Goal: Task Accomplishment & Management: Complete application form

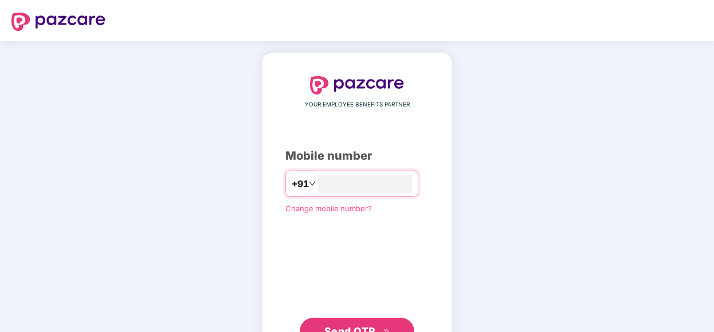
type input "**********"
click at [340, 323] on button "Send OTP" at bounding box center [357, 331] width 115 height 28
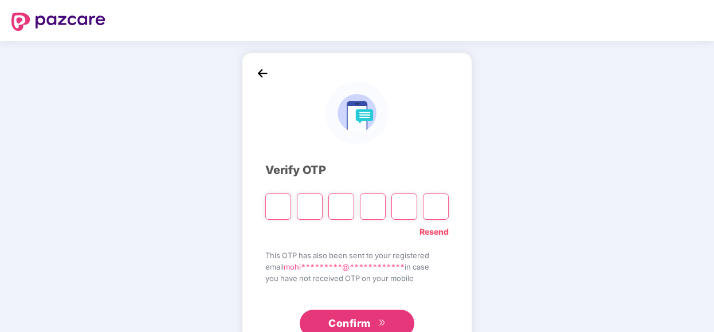
type input "*"
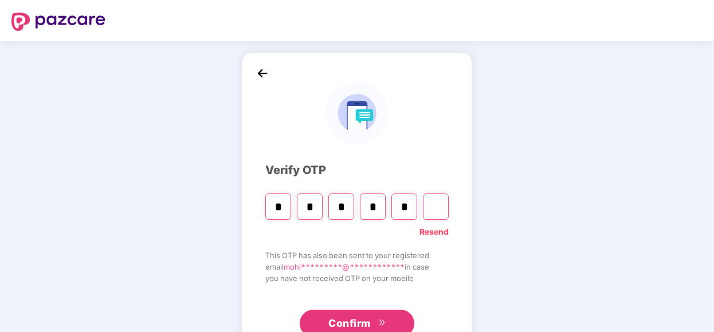
type input "*"
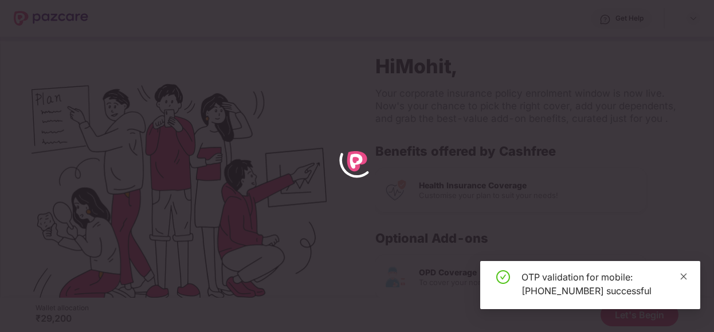
click at [686, 279] on icon "close" at bounding box center [684, 276] width 6 height 6
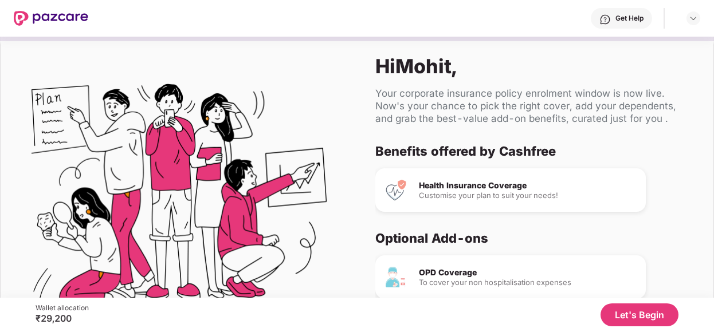
click at [677, 193] on div "Health Insurance Coverage Customise your plan to suit your needs!" at bounding box center [530, 191] width 311 height 44
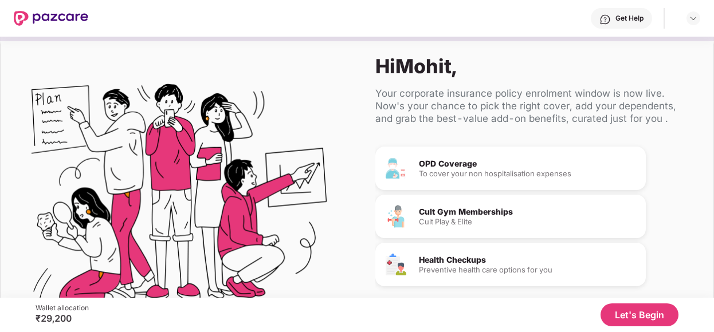
scroll to position [110, 0]
click at [536, 217] on div "Cult Play & Elite" at bounding box center [528, 220] width 218 height 7
click at [472, 215] on div "Cult Gym Memberships" at bounding box center [528, 211] width 218 height 8
click at [583, 127] on div "Hi Mohit , Your corporate insurance policy enrolment window is now live. Now's …" at bounding box center [535, 201] width 356 height 331
click at [667, 129] on div "Hi Mohit , Your corporate insurance policy enrolment window is now live. Now's …" at bounding box center [535, 201] width 356 height 331
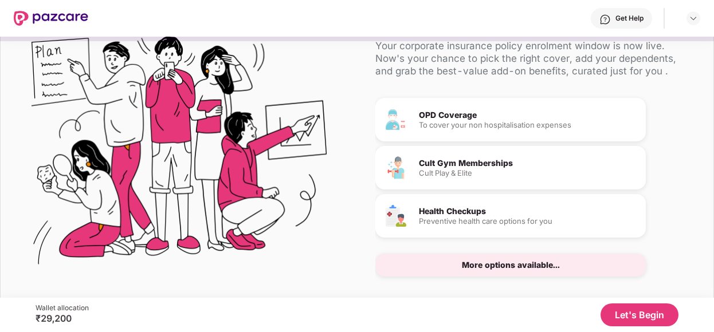
scroll to position [69, 0]
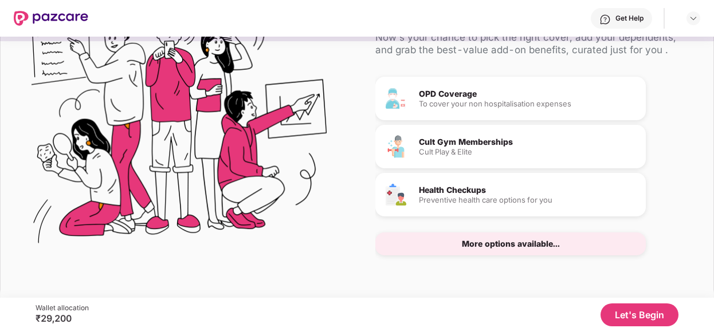
click at [546, 250] on div "More options available..." at bounding box center [510, 244] width 271 height 23
click at [630, 310] on button "Let's Begin" at bounding box center [640, 315] width 78 height 23
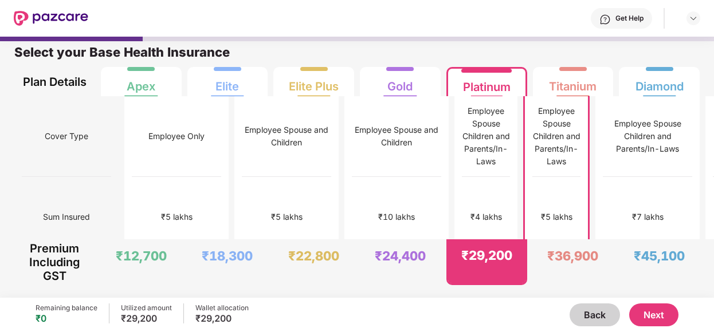
scroll to position [6, 0]
click at [438, 309] on div "Back Next" at bounding box center [463, 315] width 429 height 23
click at [421, 304] on div "Back Next" at bounding box center [463, 315] width 429 height 23
click at [661, 318] on button "Next" at bounding box center [653, 315] width 49 height 23
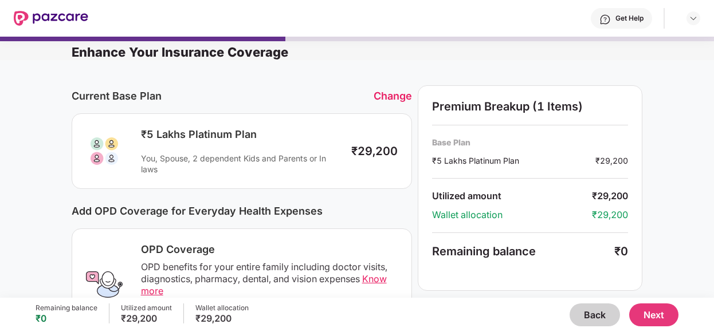
scroll to position [0, 0]
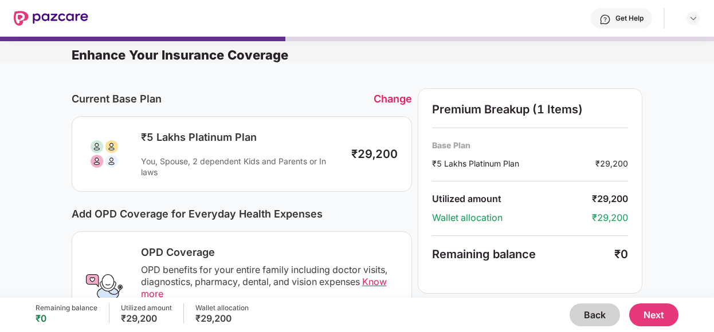
click at [663, 318] on button "Next" at bounding box center [653, 315] width 49 height 23
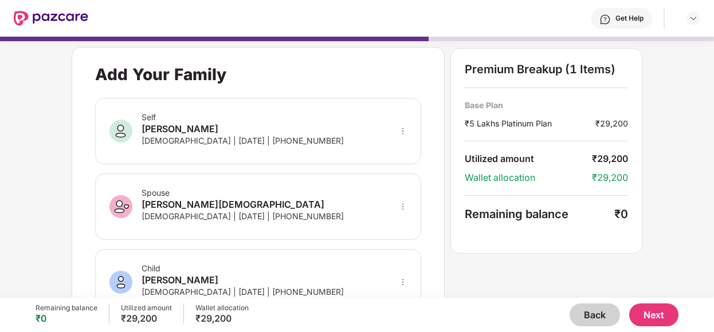
click at [17, 168] on div "**********" at bounding box center [357, 161] width 714 height 261
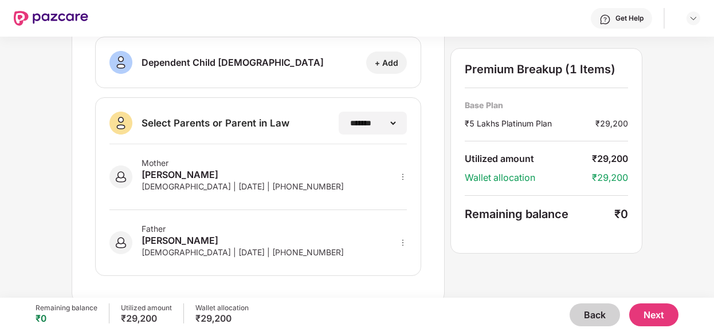
scroll to position [289, 0]
click at [665, 316] on button "Next" at bounding box center [653, 315] width 49 height 23
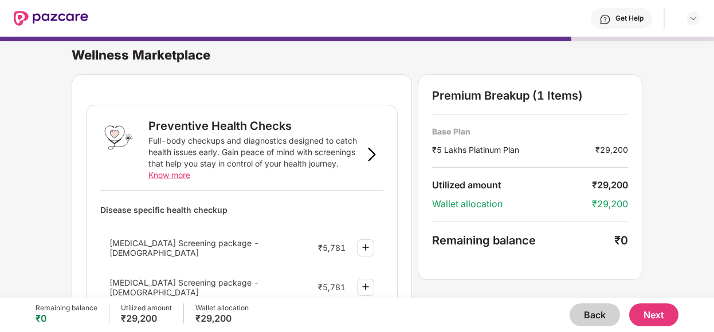
click at [712, 77] on div "Wellness Marketplace Preventive Health Checks Full-body checkups and diagnostic…" at bounding box center [357, 161] width 714 height 261
drag, startPoint x: 712, startPoint y: 77, endPoint x: 714, endPoint y: 84, distance: 7.6
click at [714, 84] on html "Get Help Wellness Marketplace Preventive Health Checks Full-body checkups and d…" at bounding box center [357, 166] width 714 height 332
click at [680, 183] on div "Wellness Marketplace Preventive Health Checks Full-body checkups and diagnostic…" at bounding box center [357, 161] width 714 height 261
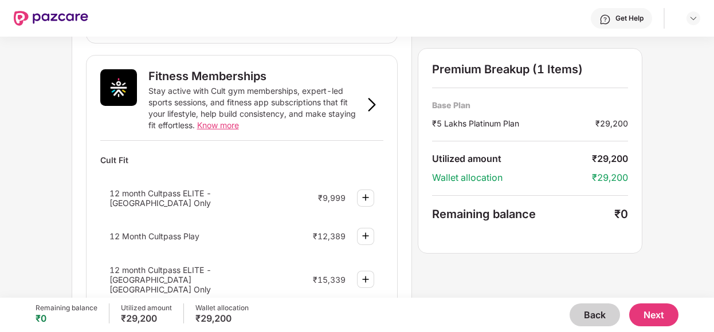
scroll to position [436, 0]
click at [370, 190] on img at bounding box center [366, 197] width 14 height 14
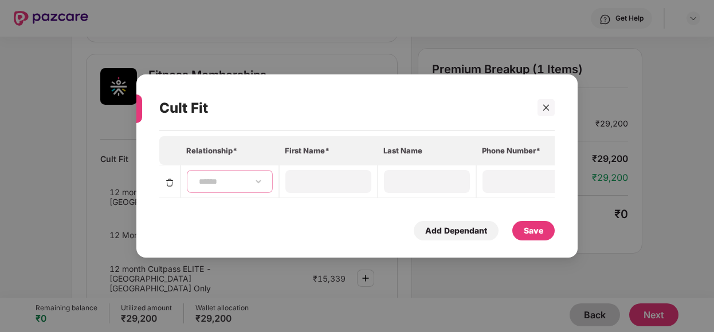
click at [254, 178] on select "**********" at bounding box center [230, 181] width 66 height 9
select select "****"
click at [197, 177] on select "**********" at bounding box center [230, 181] width 66 height 9
type input "*****"
type input "*******"
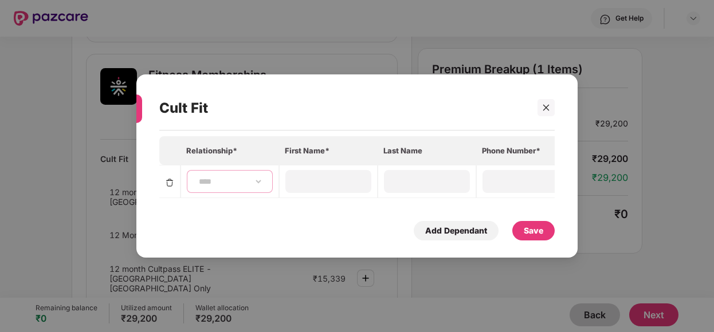
type input "**********"
click at [542, 235] on div "Save" at bounding box center [533, 231] width 19 height 13
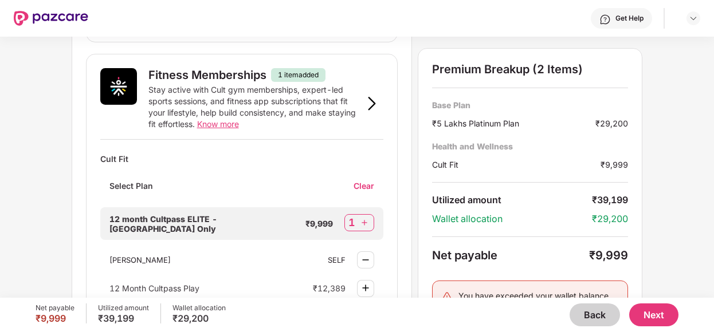
click at [669, 225] on div "Wellness Marketplace Preventive Health Checks Full-body checkups and diagnostic…" at bounding box center [357, 167] width 714 height 261
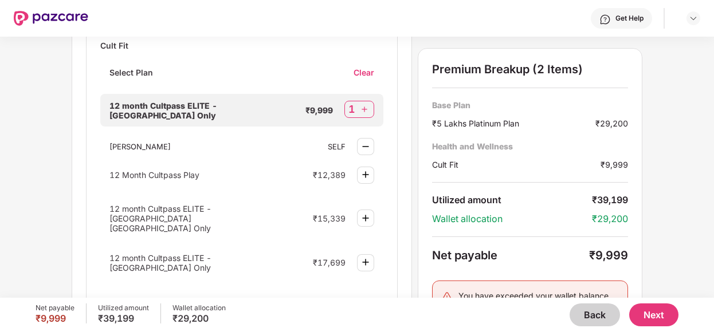
scroll to position [550, 0]
click at [371, 100] on div "1" at bounding box center [359, 108] width 30 height 17
click at [358, 66] on div "Clear" at bounding box center [369, 71] width 30 height 11
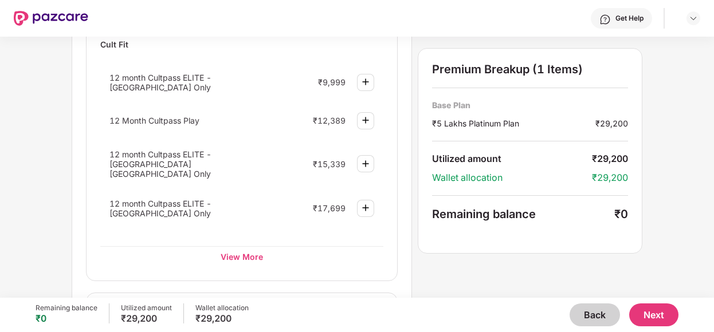
click at [67, 142] on div "Wellness Marketplace Preventive Health Checks Full-body checkups and diagnostic…" at bounding box center [357, 167] width 714 height 261
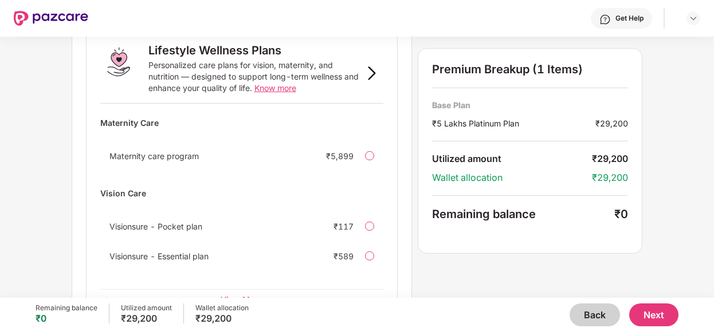
scroll to position [830, 0]
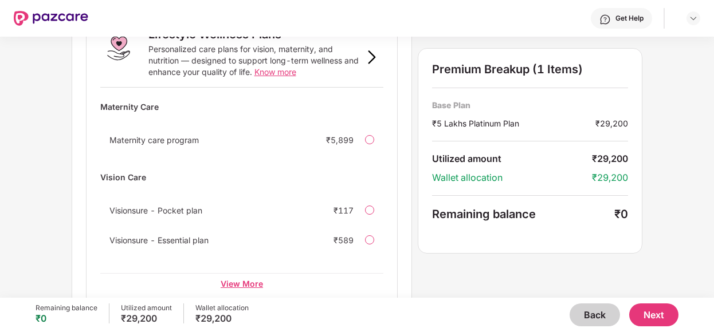
click at [253, 273] on div "View More" at bounding box center [242, 283] width 284 height 21
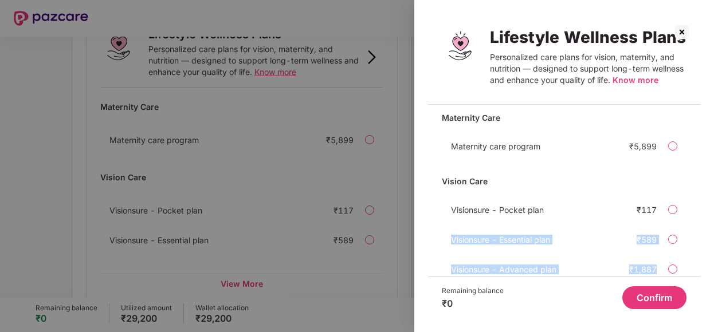
drag, startPoint x: 698, startPoint y: 221, endPoint x: 686, endPoint y: 239, distance: 21.9
click at [686, 239] on div "Maternity Care Maternity care program ₹5,899 Vision Care Visionsure - Pocket pl…" at bounding box center [564, 195] width 272 height 163
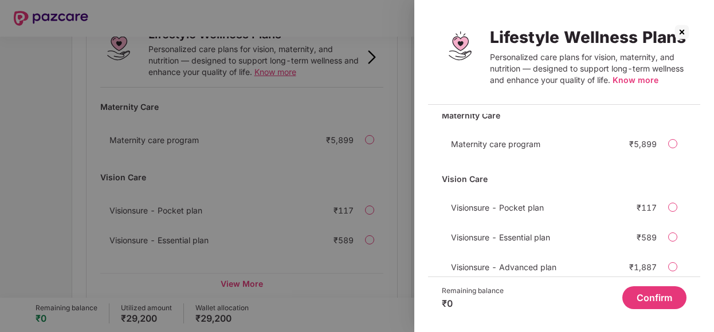
drag, startPoint x: 686, startPoint y: 239, endPoint x: 702, endPoint y: 259, distance: 25.3
click at [702, 259] on div "Lifestyle Wellness Plans Personalized care plans for vision, maternity, and nut…" at bounding box center [564, 166] width 300 height 332
click at [701, 260] on div "Lifestyle Wellness Plans Personalized care plans for vision, maternity, and nut…" at bounding box center [564, 166] width 300 height 332
click at [673, 233] on div at bounding box center [672, 237] width 9 height 9
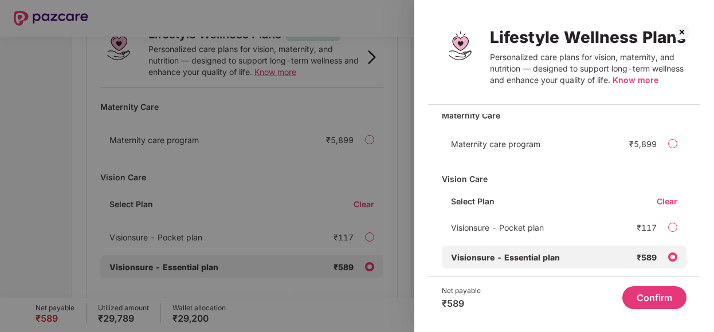
click at [669, 196] on div "Clear" at bounding box center [672, 201] width 30 height 11
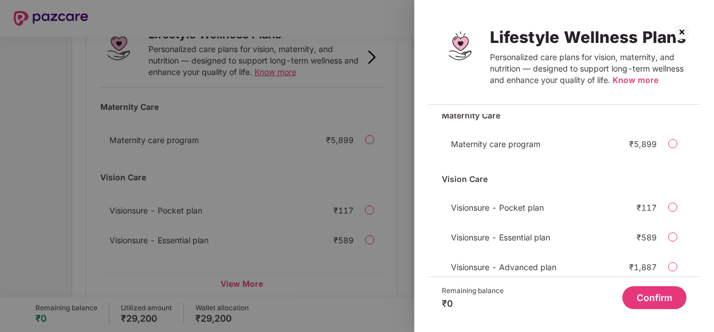
click at [657, 296] on button "Confirm" at bounding box center [654, 298] width 64 height 23
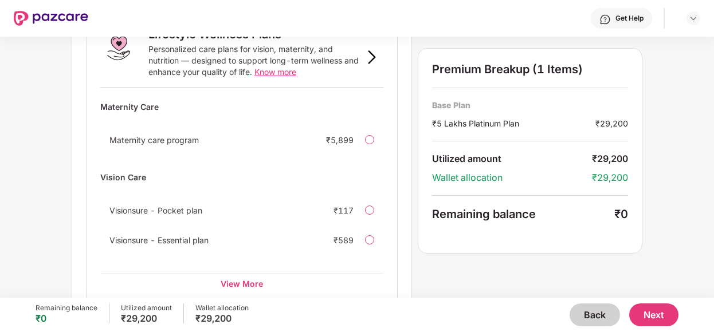
click at [235, 273] on div "View More" at bounding box center [242, 283] width 284 height 21
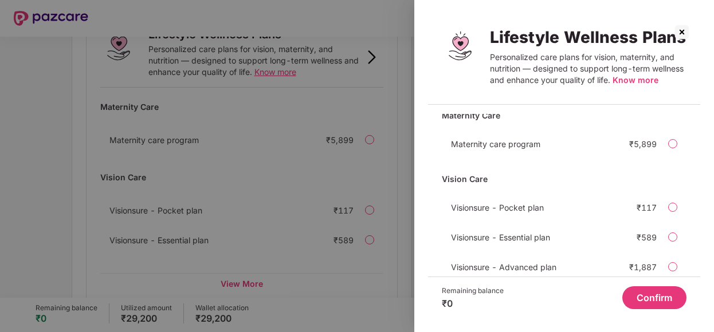
click at [35, 182] on div at bounding box center [357, 166] width 714 height 332
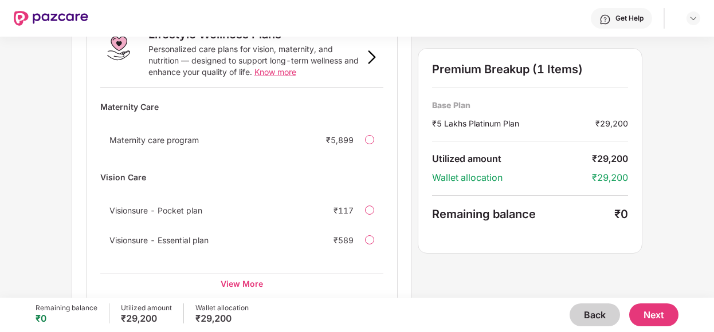
click at [35, 182] on div "Wellness Marketplace Preventive Health Checks Full-body checkups and diagnostic…" at bounding box center [357, 167] width 714 height 261
click at [688, 195] on div "Wellness Marketplace Preventive Health Checks Full-body checkups and diagnostic…" at bounding box center [357, 167] width 714 height 261
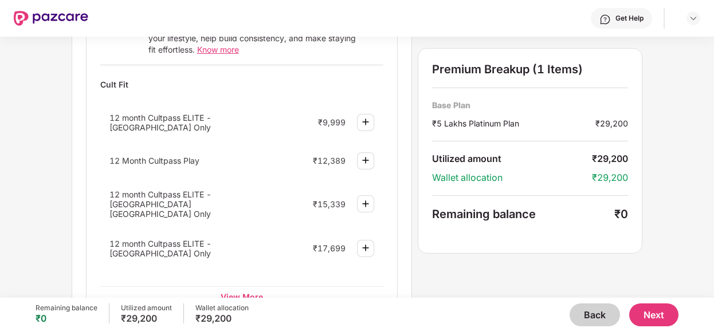
scroll to position [509, 0]
click at [649, 316] on button "Next" at bounding box center [653, 315] width 49 height 23
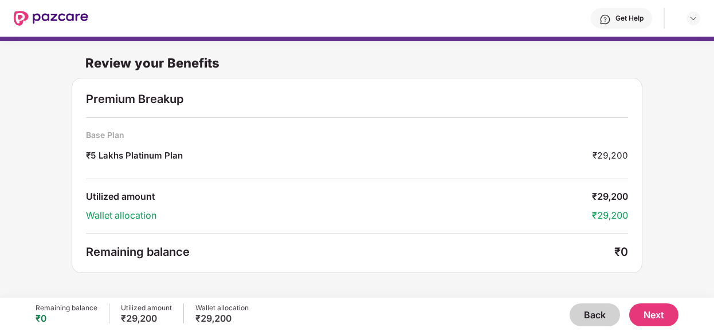
click at [536, 254] on div "Remaining balance" at bounding box center [350, 252] width 529 height 14
click at [659, 316] on button "Next" at bounding box center [653, 315] width 49 height 23
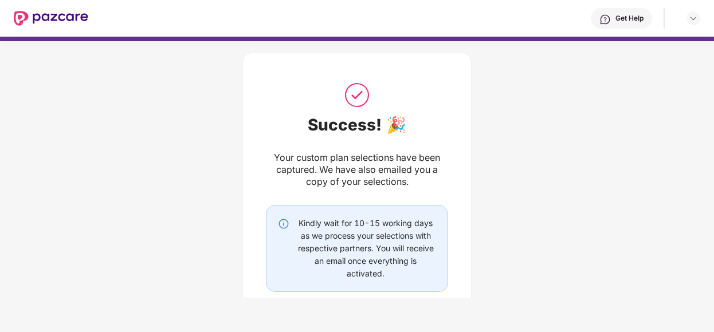
click at [488, 214] on div "Success! 🎉 Your custom plan selections have been captured. We have also emailed…" at bounding box center [357, 207] width 714 height 343
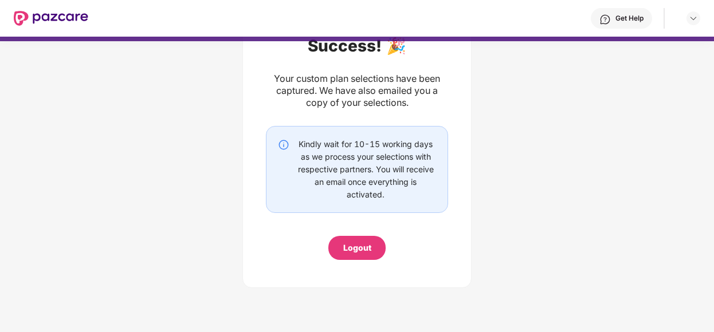
scroll to position [80, 0]
